Goal: Obtain resource: Obtain resource

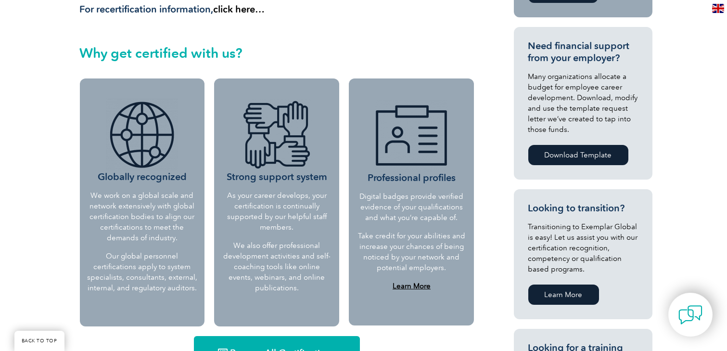
scroll to position [385, 0]
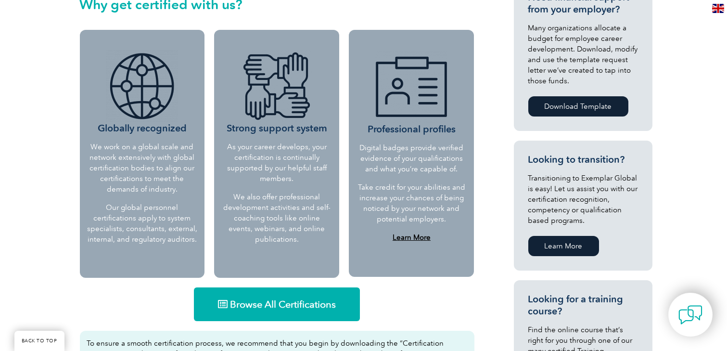
click at [279, 309] on span "Browse All Certifications" at bounding box center [283, 304] width 106 height 10
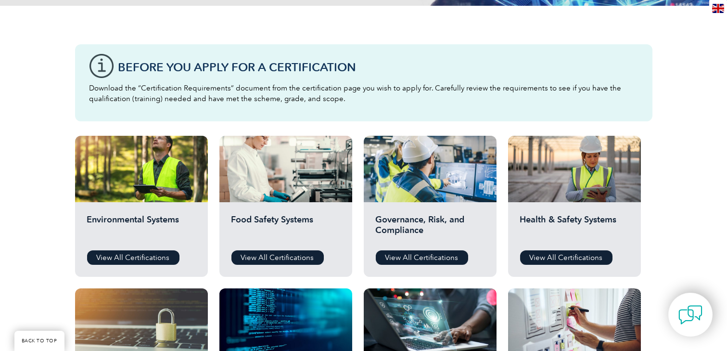
scroll to position [240, 0]
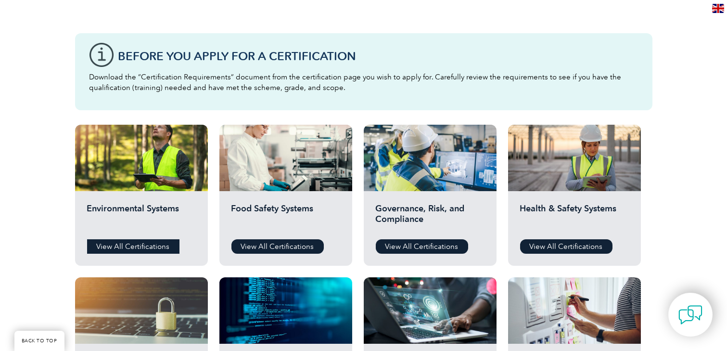
click at [125, 250] on link "View All Certifications" at bounding box center [133, 246] width 92 height 14
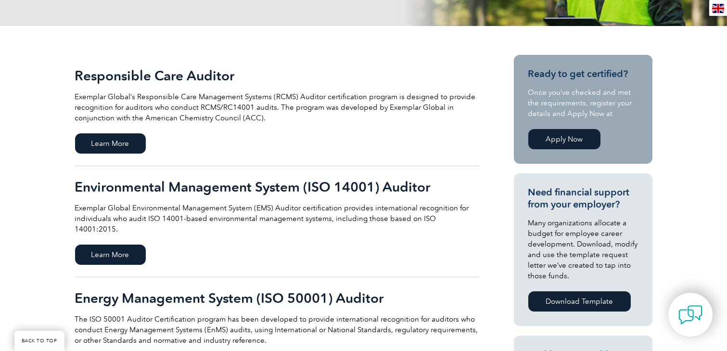
scroll to position [192, 0]
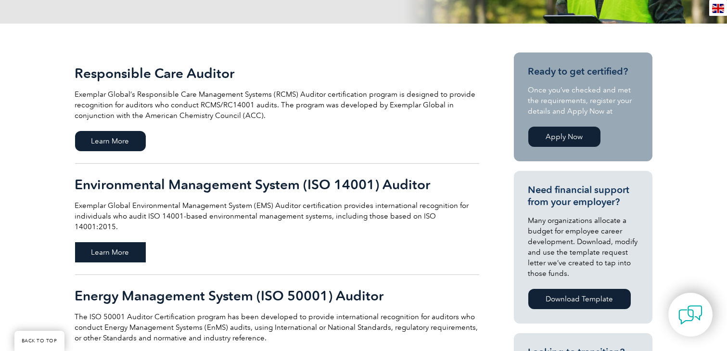
click at [111, 242] on span "Learn More" at bounding box center [110, 252] width 71 height 20
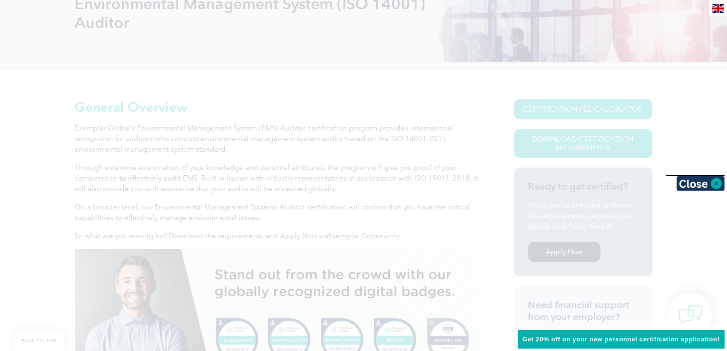
scroll to position [174, 0]
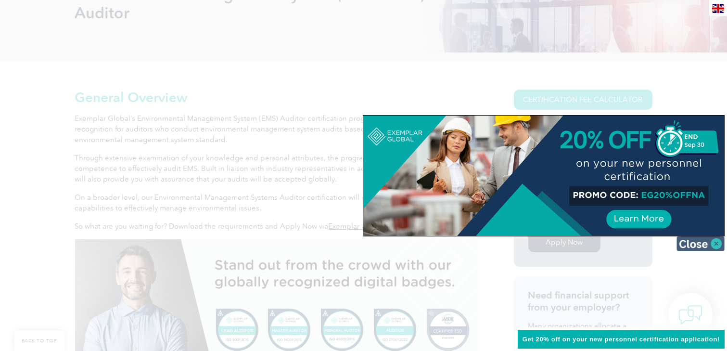
click at [713, 243] on img at bounding box center [700, 243] width 48 height 14
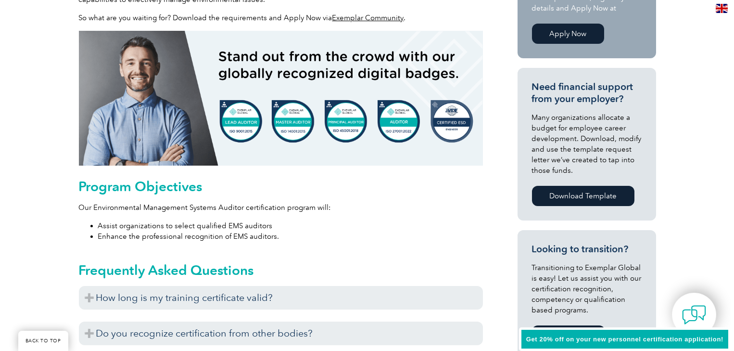
scroll to position [222, 0]
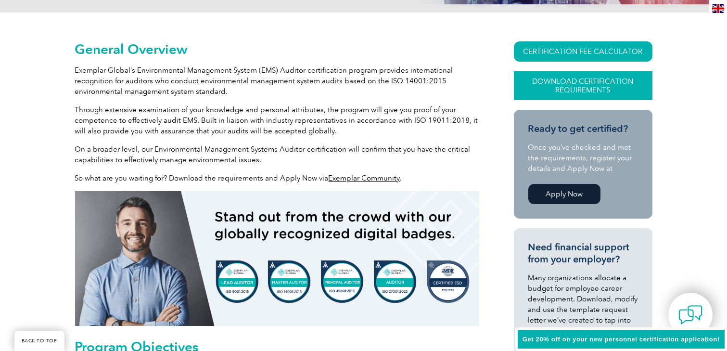
click at [565, 89] on link "Download Certification Requirements" at bounding box center [583, 85] width 139 height 29
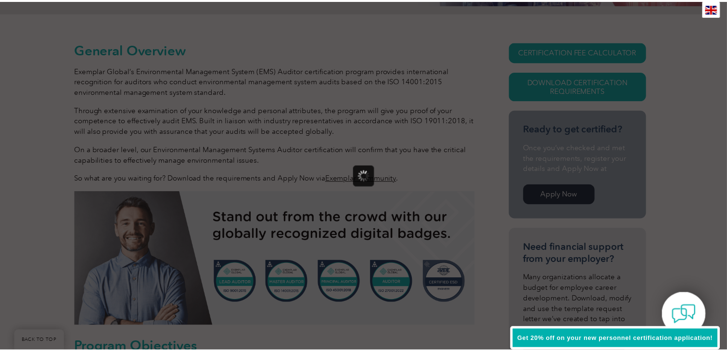
scroll to position [0, 0]
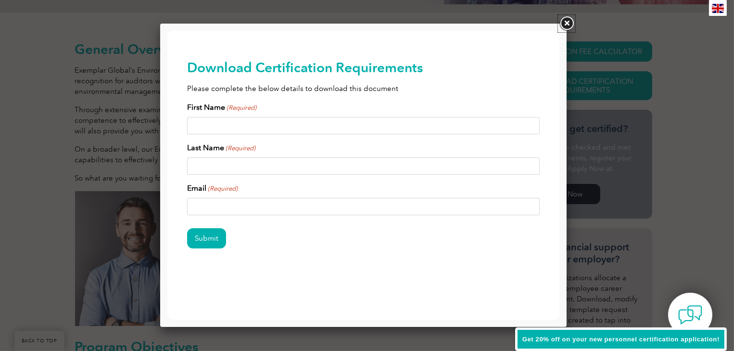
click at [563, 20] on link at bounding box center [566, 23] width 17 height 17
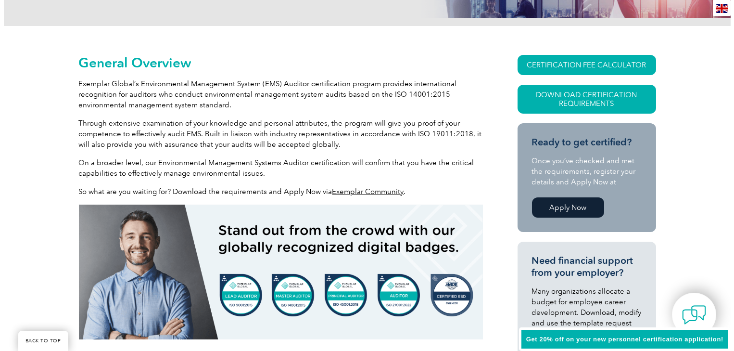
scroll to position [169, 0]
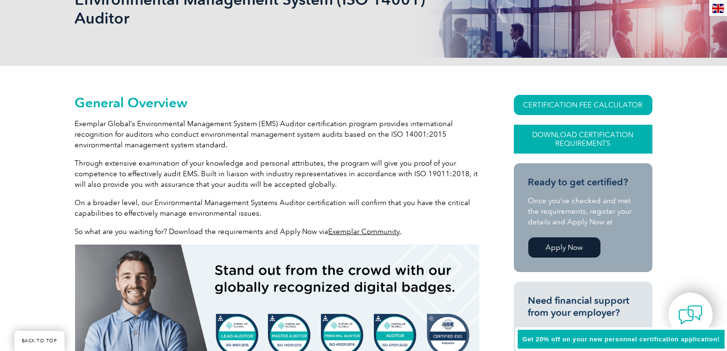
click at [576, 140] on link "Download Certification Requirements" at bounding box center [583, 139] width 139 height 29
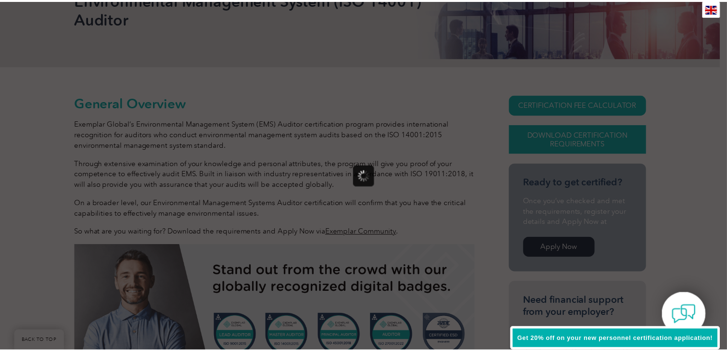
scroll to position [0, 0]
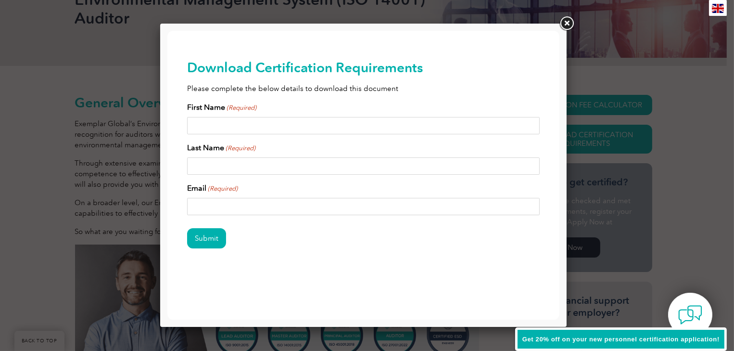
click at [567, 22] on link at bounding box center [566, 23] width 17 height 17
